Goal: Transaction & Acquisition: Purchase product/service

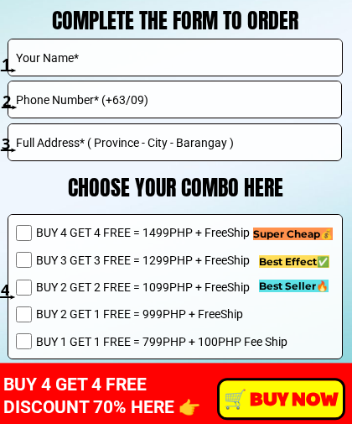
scroll to position [12116, 0]
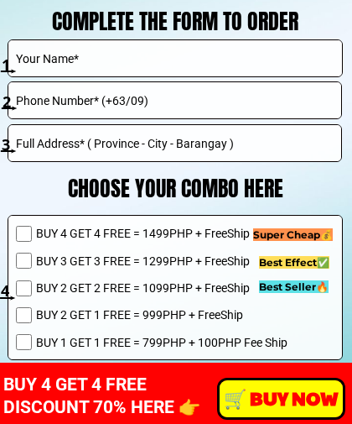
click at [96, 61] on input "text" at bounding box center [175, 58] width 327 height 36
click at [117, 59] on input "text" at bounding box center [175, 58] width 327 height 36
type input "[PERSON_NAME] Cagaanan"
click at [158, 108] on input "tel" at bounding box center [175, 100] width 327 height 36
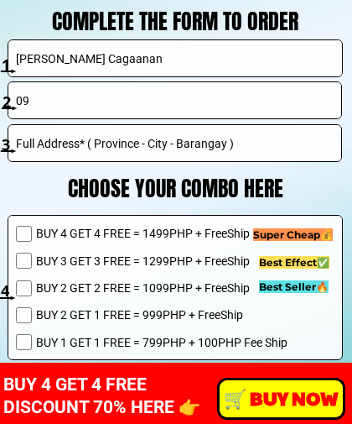
type input "0"
click at [325, 115] on input "[PHONE_NUMBER]" at bounding box center [175, 100] width 327 height 36
type input "[PHONE_NUMBER]"
click at [256, 146] on input "text" at bounding box center [175, 143] width 327 height 36
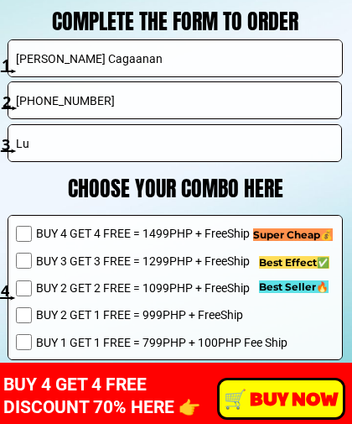
type input "L"
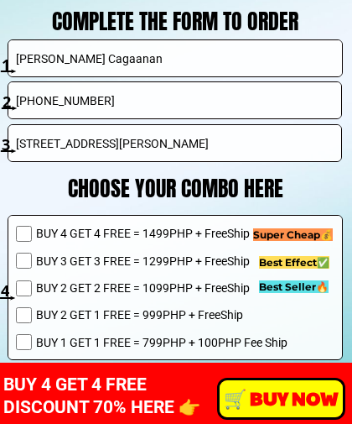
type input "[STREET_ADDRESS][PERSON_NAME]"
click at [32, 261] on input "checkbox" at bounding box center [24, 261] width 16 height 16
checkbox input "true"
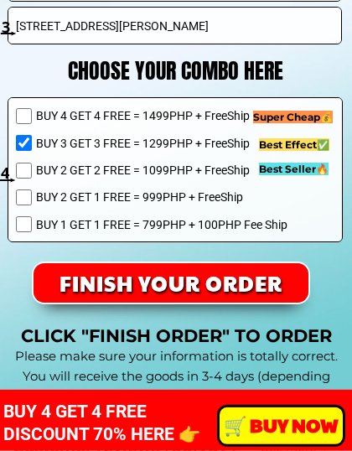
scroll to position [12234, 0]
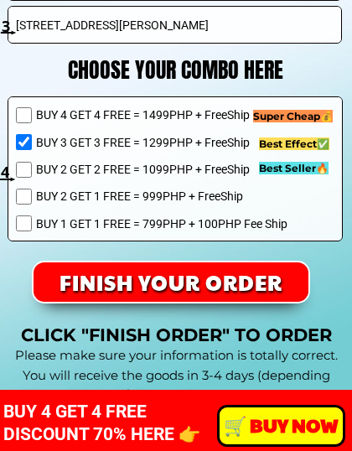
click at [181, 285] on p "FINISH YOUR ORDER" at bounding box center [171, 282] width 275 height 39
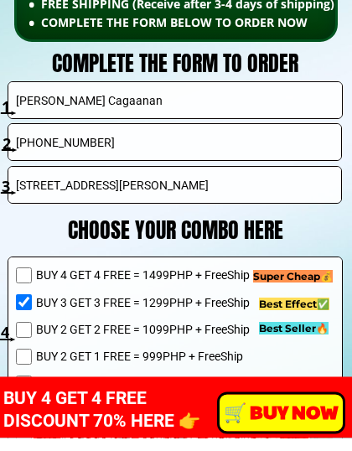
click at [320, 180] on input "[STREET_ADDRESS][PERSON_NAME]" at bounding box center [175, 198] width 327 height 36
click at [317, 180] on input "[STREET_ADDRESS][PERSON_NAME]" at bounding box center [175, 198] width 327 height 36
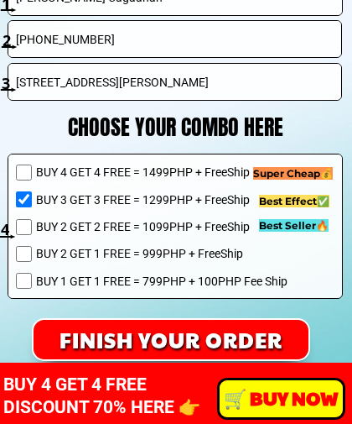
scroll to position [12177, 0]
type input "[STREET_ADDRESS][PERSON_NAME]”"
